Goal: Navigation & Orientation: Understand site structure

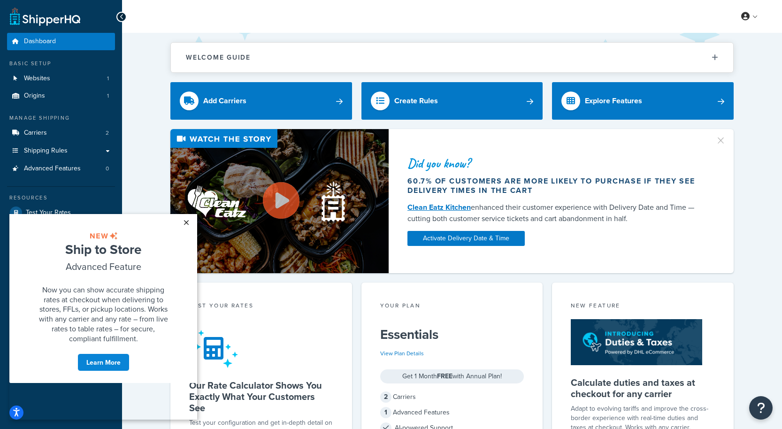
click at [186, 223] on link "×" at bounding box center [186, 222] width 16 height 17
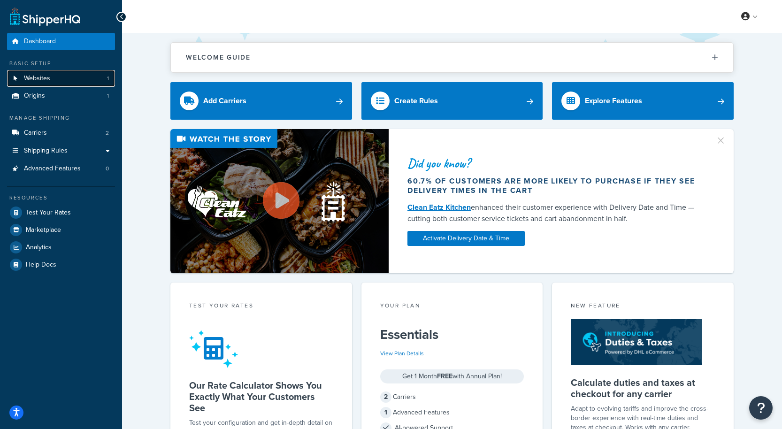
click at [78, 80] on link "Websites 1" at bounding box center [61, 78] width 108 height 17
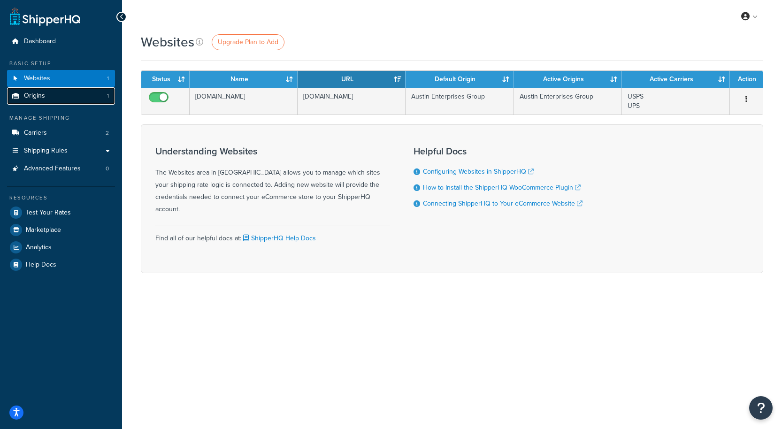
click at [50, 97] on link "Origins 1" at bounding box center [61, 95] width 108 height 17
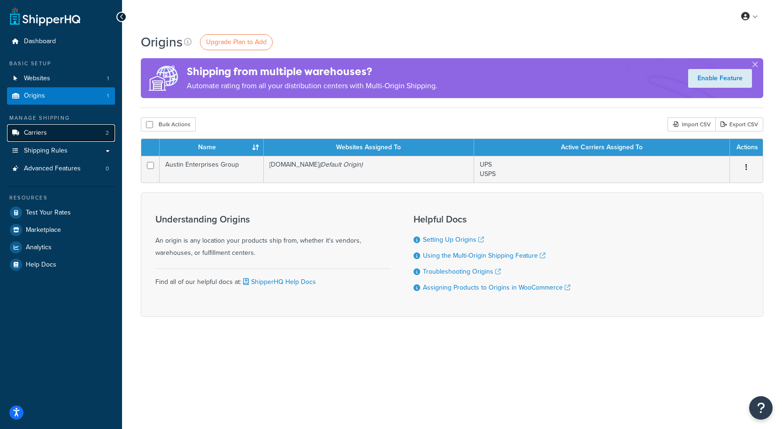
click at [43, 135] on span "Carriers" at bounding box center [35, 133] width 23 height 8
